Goal: Information Seeking & Learning: Compare options

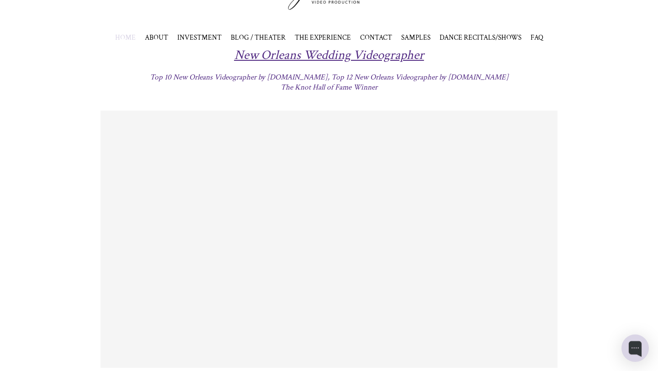
scroll to position [82, 0]
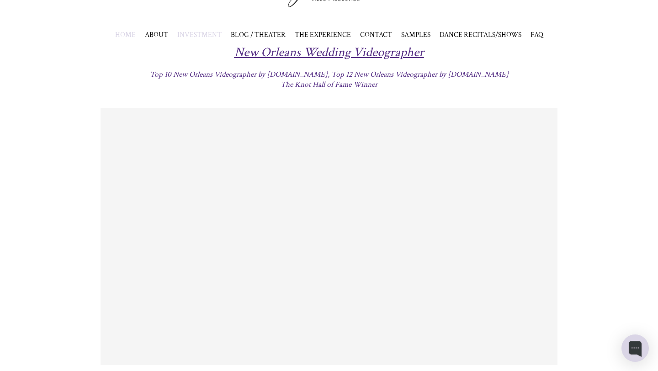
click at [205, 37] on span "INVESTMENT" at bounding box center [199, 34] width 44 height 9
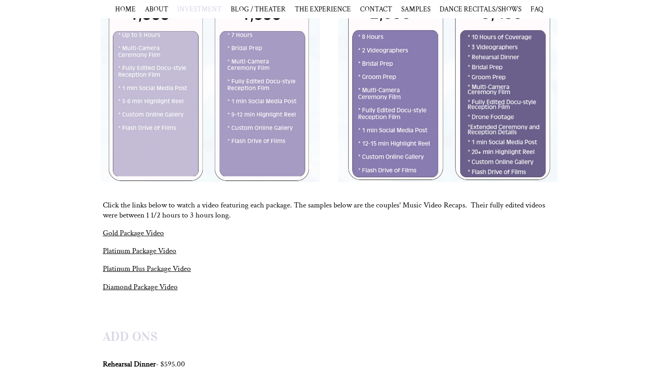
scroll to position [441, 0]
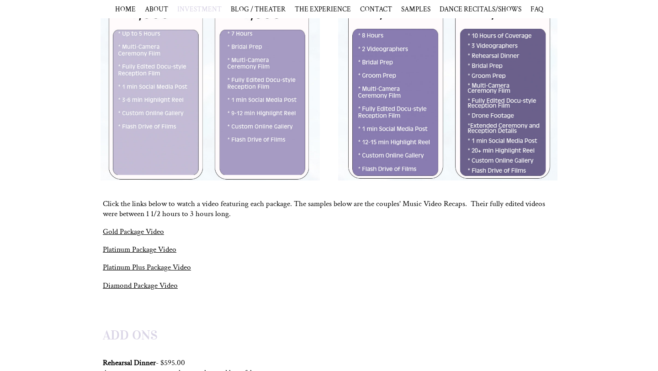
click at [134, 228] on link "Gold Package Video" at bounding box center [133, 232] width 61 height 10
click at [149, 288] on link "Diamond Package Video" at bounding box center [140, 286] width 75 height 10
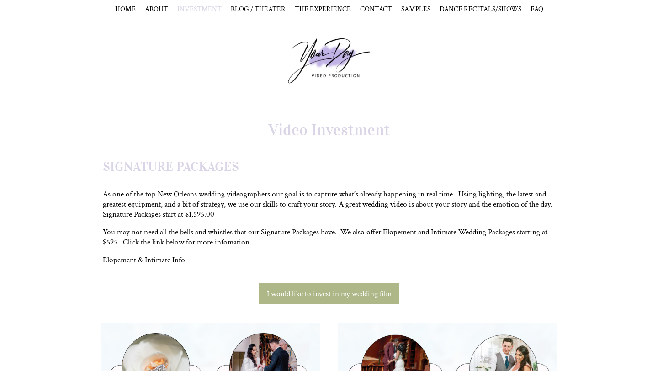
scroll to position [0, 0]
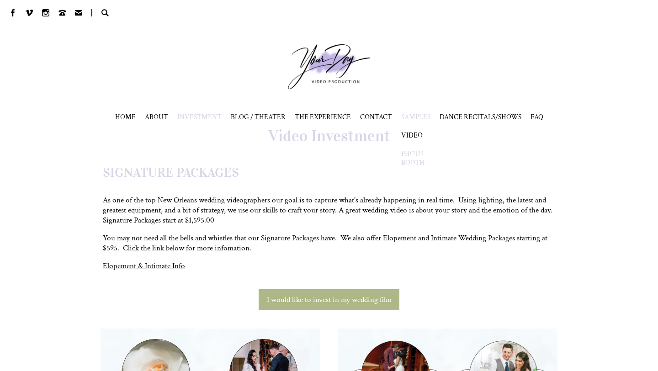
click at [407, 156] on link "PHOTO BOOTH" at bounding box center [412, 158] width 23 height 18
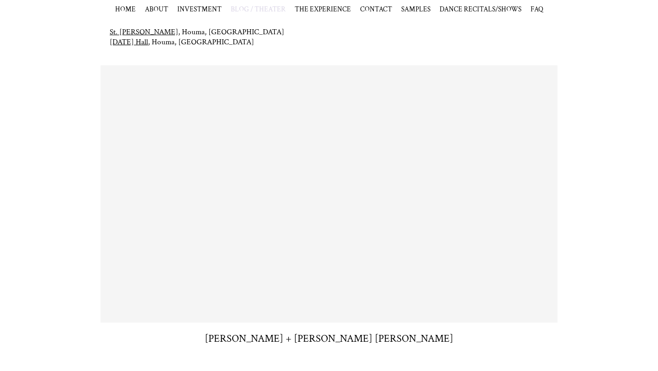
scroll to position [206, 0]
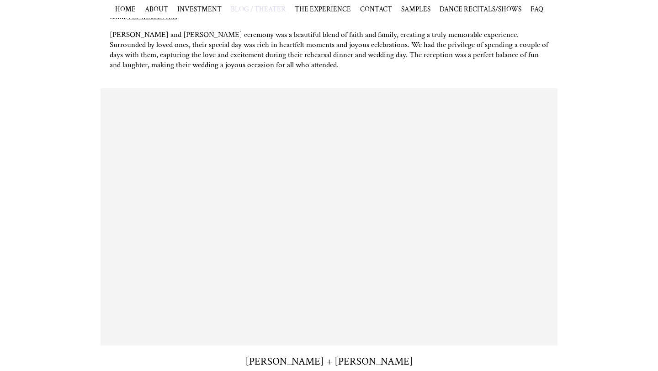
scroll to position [292, 0]
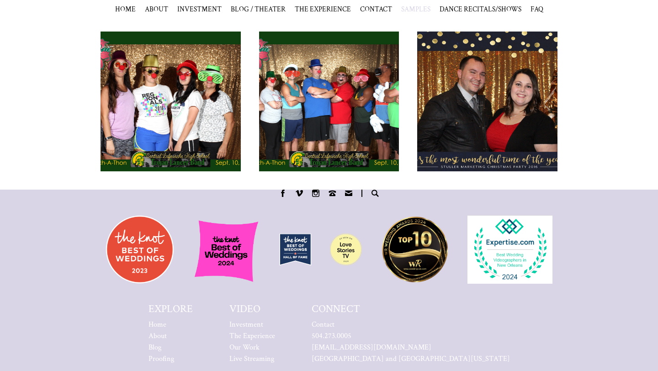
scroll to position [320, 0]
